Goal: Information Seeking & Learning: Learn about a topic

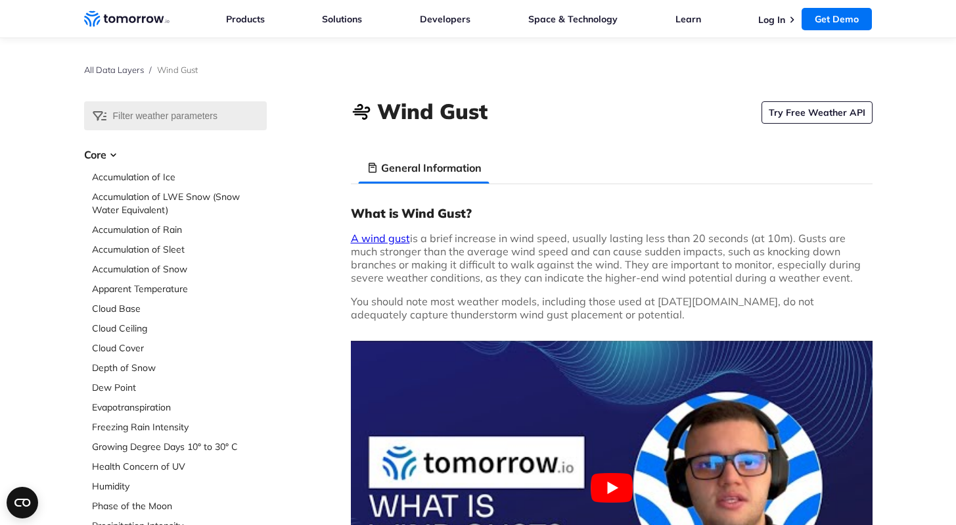
scroll to position [118, 0]
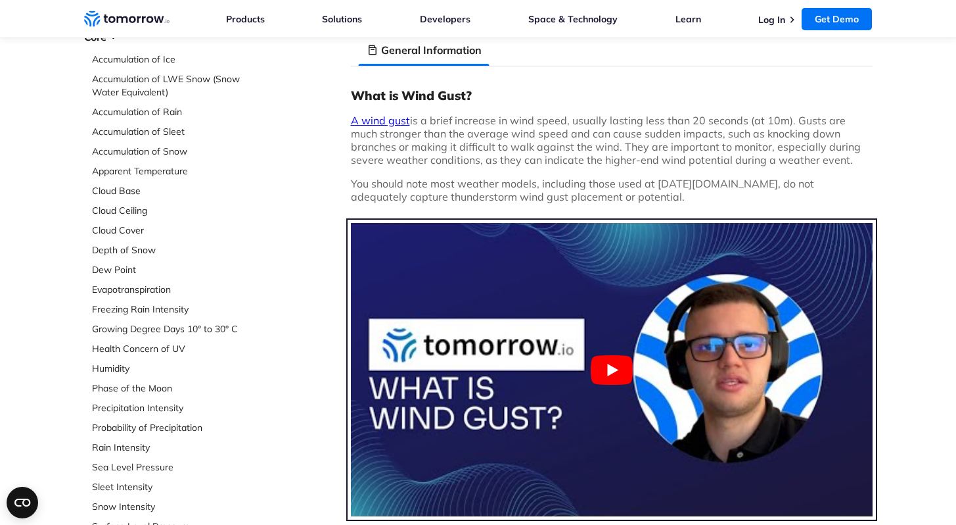
click at [623, 363] on button "Play Youtube video" at bounding box center [612, 369] width 522 height 293
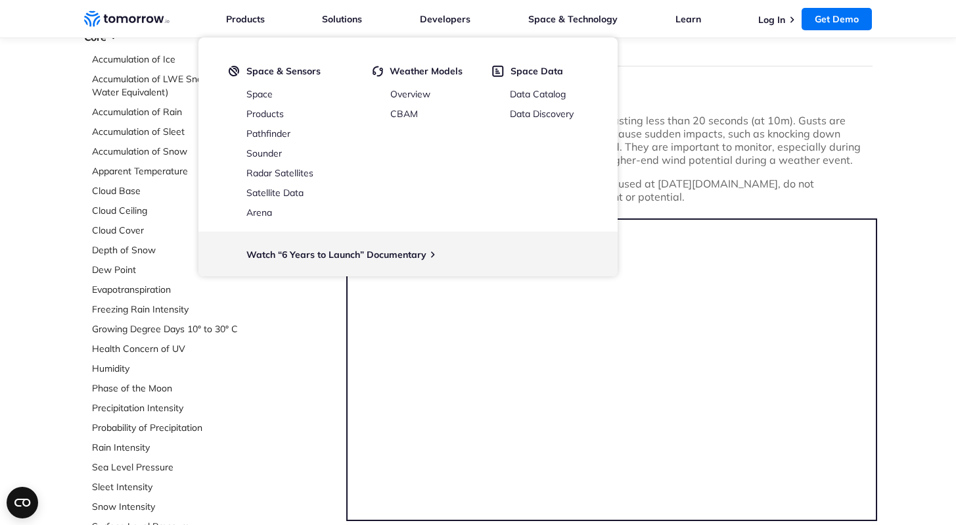
click at [727, 105] on div "What is Wind Gust? A wind gust is a brief increase in wind speed, usually lasti…" at bounding box center [612, 350] width 522 height 526
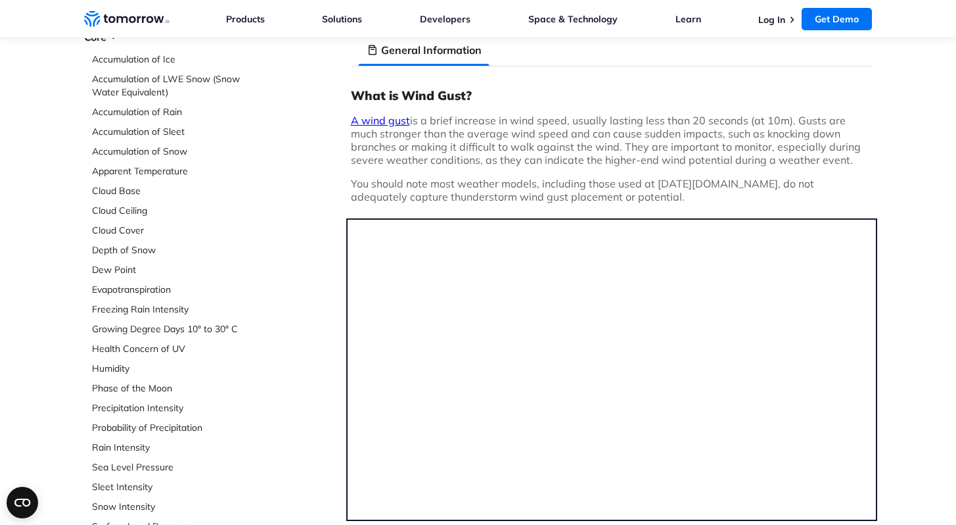
click at [585, 177] on p "You should note most weather models, including those used at Tomorrow.io, do no…" at bounding box center [612, 190] width 522 height 26
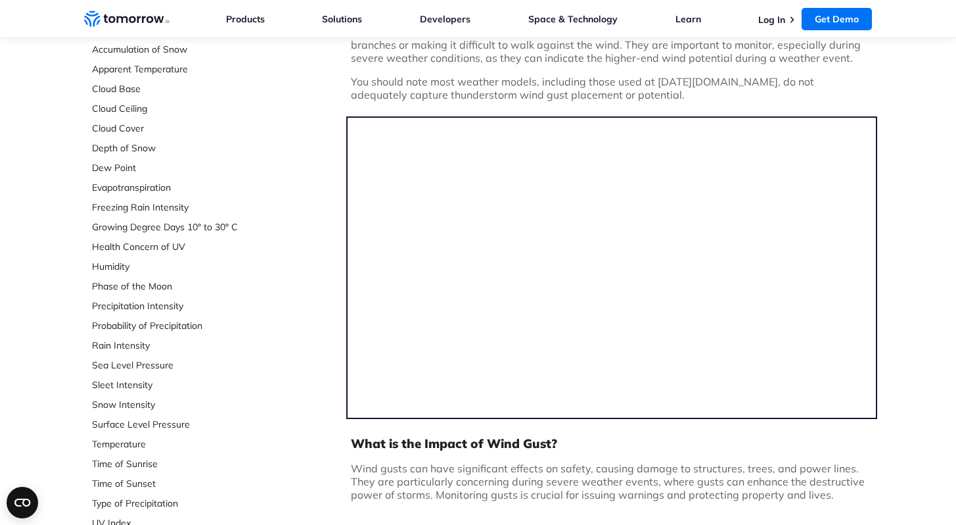
scroll to position [0, 0]
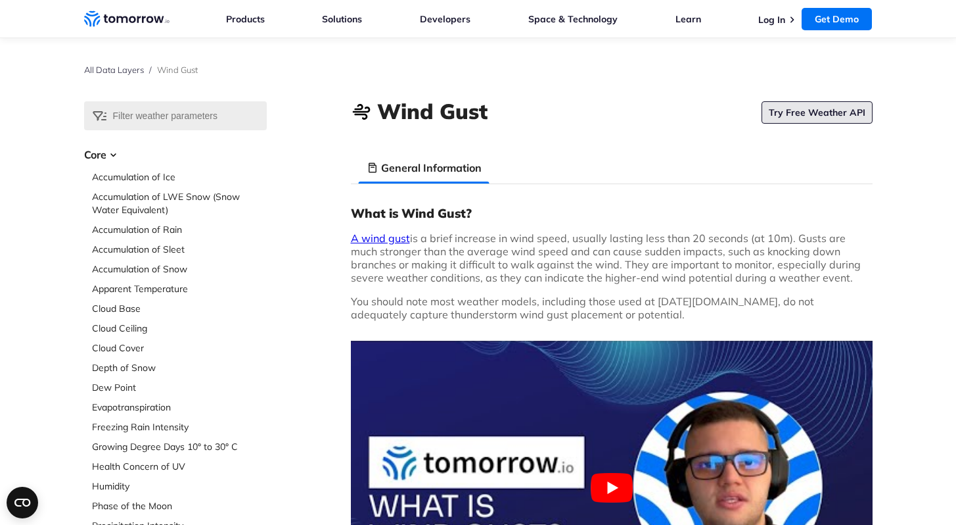
click at [806, 116] on link "Try Free Weather API" at bounding box center [817, 112] width 111 height 22
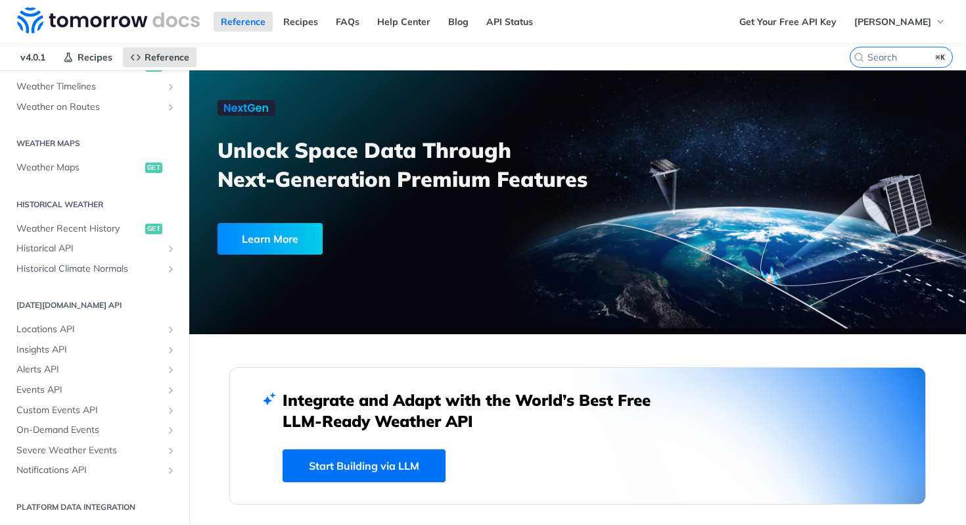
scroll to position [1042, 0]
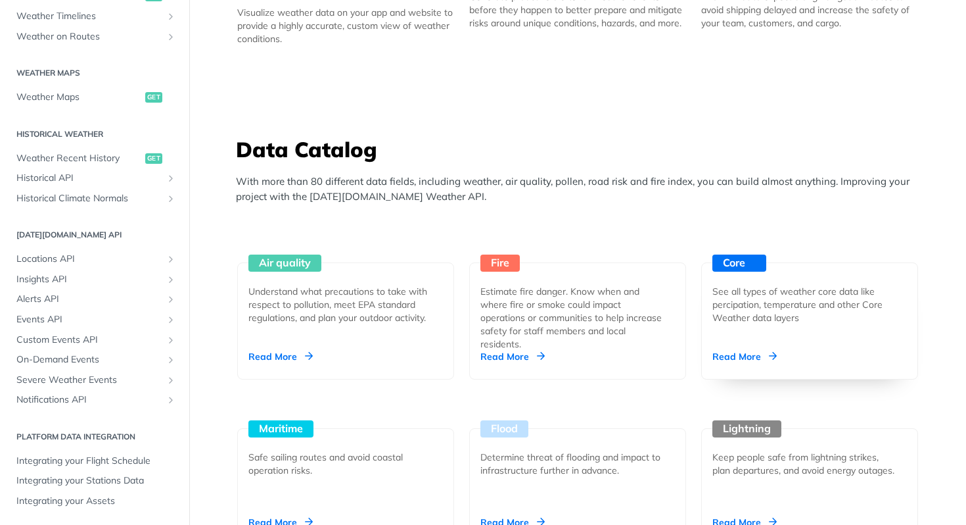
click at [734, 267] on div "Core" at bounding box center [739, 262] width 54 height 17
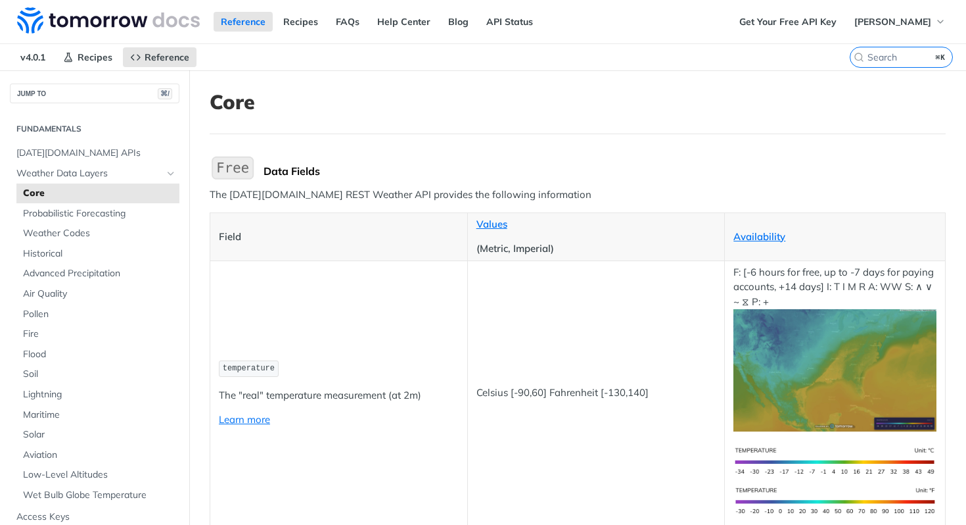
click at [540, 364] on td "Celsius [-90,60] Fahrenheit [-130,140]" at bounding box center [596, 392] width 258 height 264
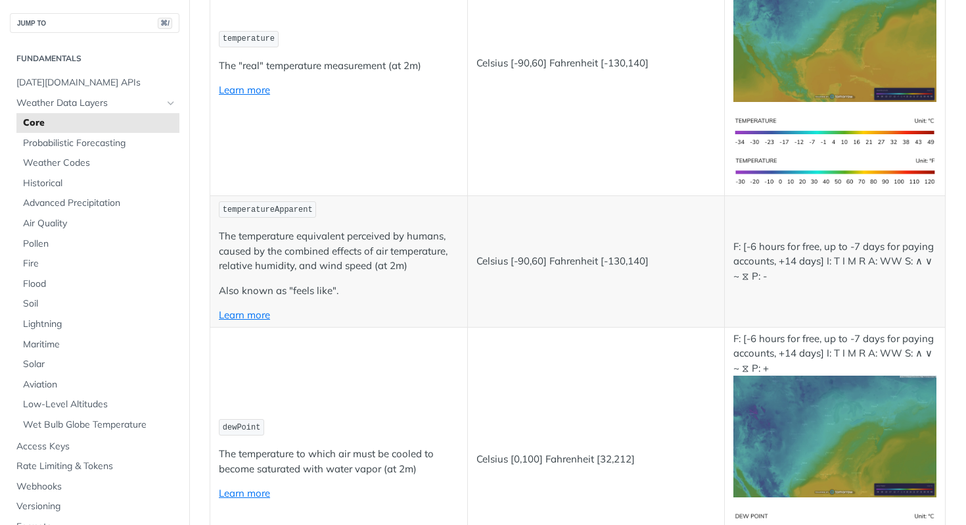
scroll to position [1466, 0]
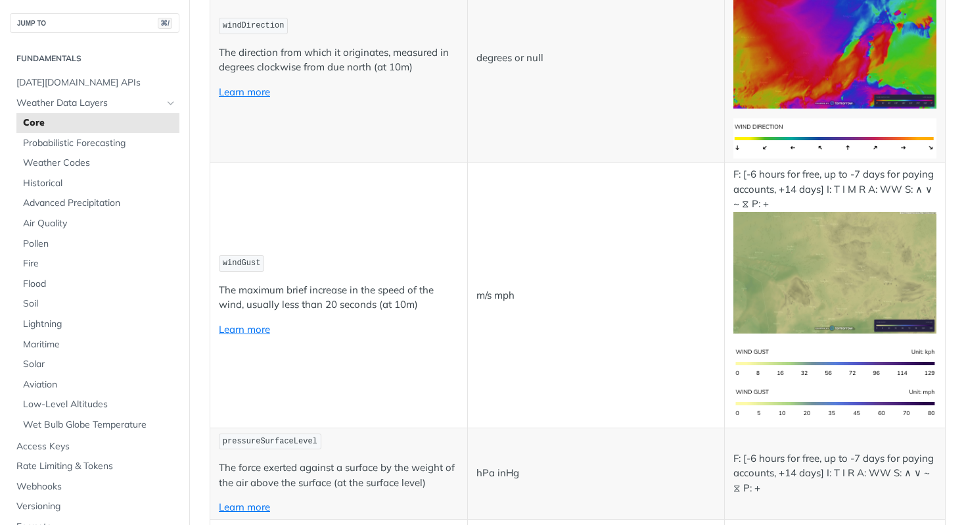
click at [273, 264] on p "windGust" at bounding box center [339, 263] width 240 height 19
click at [255, 262] on span "windGust" at bounding box center [242, 262] width 38 height 9
click at [247, 269] on code "windGust" at bounding box center [241, 263] width 45 height 16
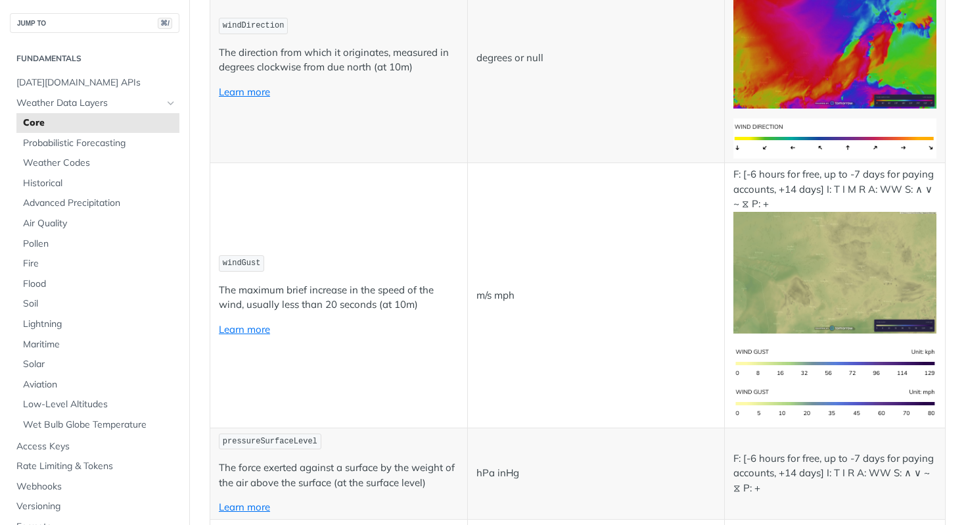
click at [247, 266] on span "windGust" at bounding box center [242, 262] width 38 height 9
copy span "windGust"
